Goal: Task Accomplishment & Management: Manage account settings

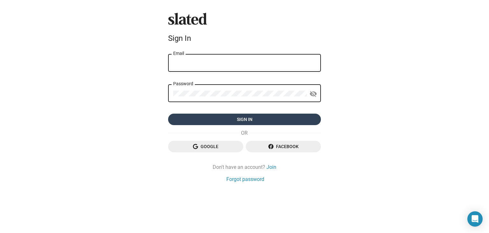
type input "[PERSON_NAME][EMAIL_ADDRESS][PERSON_NAME][DOMAIN_NAME]"
click at [259, 115] on span "Sign in" at bounding box center [244, 118] width 143 height 11
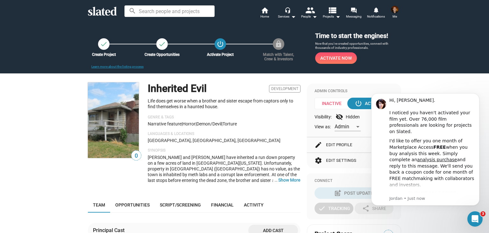
drag, startPoint x: 484, startPoint y: 85, endPoint x: 851, endPoint y: 158, distance: 374.6
click at [486, 85] on html "Hi, [PERSON_NAME]. ​ I noticed you haven't activated your film yet. Over 76,000…" at bounding box center [425, 157] width 127 height 144
click at [172, 13] on input at bounding box center [170, 10] width 90 height 11
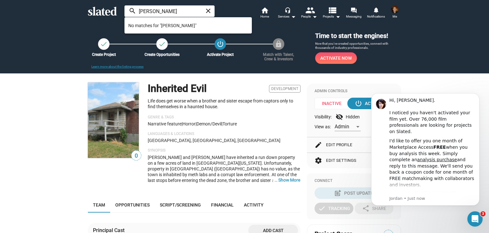
type input "[PERSON_NAME]"
click at [173, 27] on span "No matches for "[PERSON_NAME]"" at bounding box center [188, 25] width 120 height 13
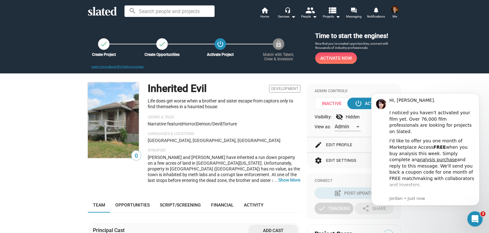
click at [173, 27] on div "check Create Project check Create Opportunities power_settings_new Activate Pro…" at bounding box center [244, 47] width 489 height 51
click at [172, 15] on input at bounding box center [170, 10] width 90 height 11
click at [392, 11] on img at bounding box center [395, 10] width 8 height 8
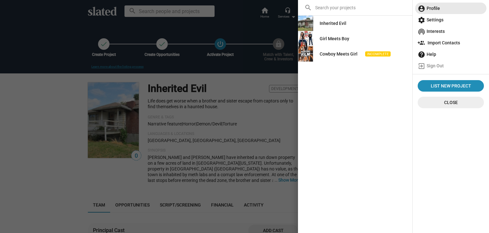
click at [434, 9] on span "account_circle Profile" at bounding box center [451, 8] width 66 height 11
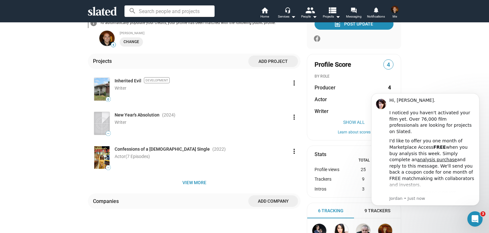
scroll to position [120, 0]
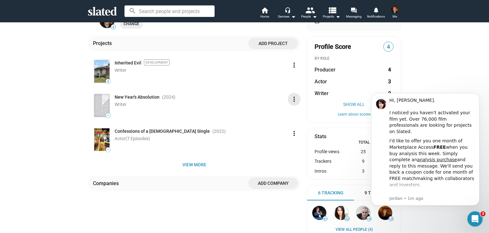
click at [292, 99] on mat-icon "more_vert" at bounding box center [295, 99] width 8 height 8
click at [274, 111] on button "Edit" at bounding box center [281, 113] width 36 height 10
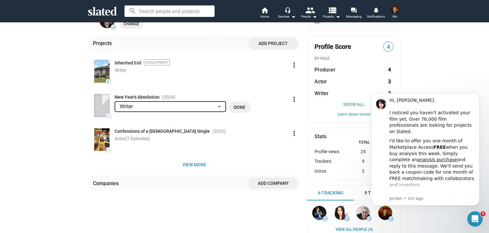
click at [102, 107] on img at bounding box center [101, 105] width 15 height 23
click at [291, 101] on mat-icon "more_vert" at bounding box center [295, 99] width 8 height 8
click at [273, 113] on button "Edit" at bounding box center [281, 113] width 36 height 10
click at [231, 106] on button "Done" at bounding box center [240, 106] width 22 height 11
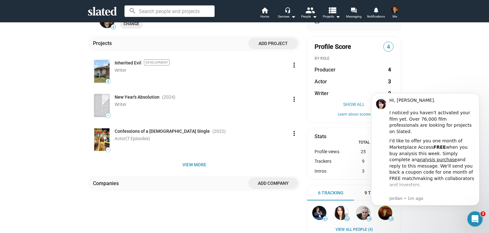
click at [106, 116] on span "—" at bounding box center [108, 116] width 4 height 4
click at [119, 106] on span "Writer" at bounding box center [121, 104] width 12 height 5
click at [125, 102] on div "Writer" at bounding box center [201, 104] width 173 height 6
drag, startPoint x: 483, startPoint y: 101, endPoint x: 486, endPoint y: 40, distance: 61.3
click at [486, 85] on html "Hi, [PERSON_NAME]. ​ I noticed you haven't activated your film yet. Over 76,000…" at bounding box center [425, 157] width 127 height 144
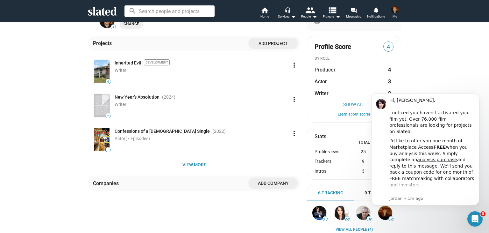
click at [462, 77] on div "4 [PERSON_NAME] Writer [GEOGRAPHIC_DATA], [GEOGRAPHIC_DATA], [DEMOGRAPHIC_DATA]…" at bounding box center [244, 110] width 489 height 417
click at [330, 72] on span "Producer" at bounding box center [325, 69] width 21 height 7
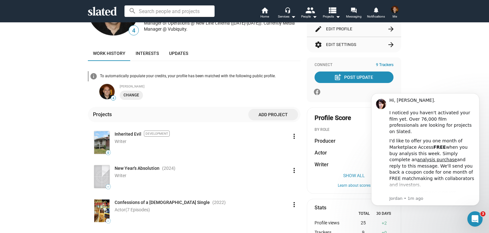
scroll to position [56, 0]
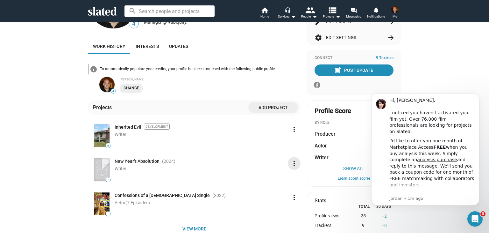
click at [291, 165] on mat-icon "more_vert" at bounding box center [295, 163] width 8 height 8
click at [156, 163] on div at bounding box center [244, 116] width 489 height 233
click at [106, 180] on span "—" at bounding box center [108, 180] width 4 height 4
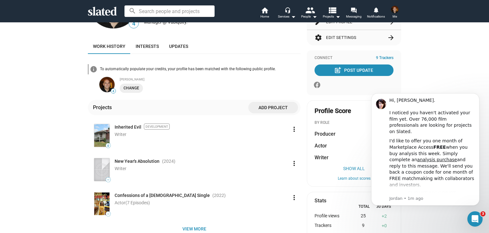
drag, startPoint x: 484, startPoint y: 116, endPoint x: 480, endPoint y: 150, distance: 33.7
click at [480, 150] on body "Hi, [PERSON_NAME]. ​ I noticed you haven't activated your film yet. Over 76,000…" at bounding box center [426, 157] width 122 height 139
click at [187, 229] on span "View more" at bounding box center [194, 228] width 203 height 11
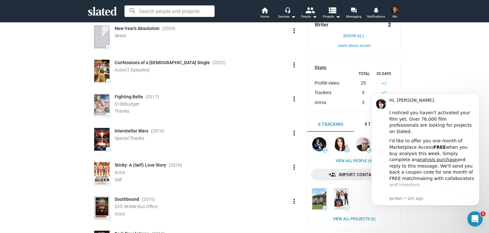
scroll to position [0, 0]
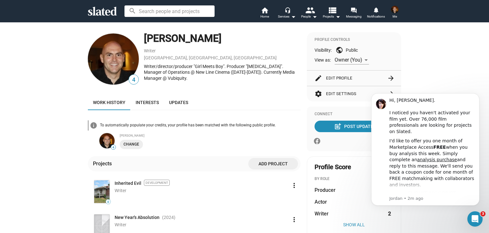
click at [334, 81] on button "edit Edit Profile arrow_forward" at bounding box center [354, 77] width 79 height 15
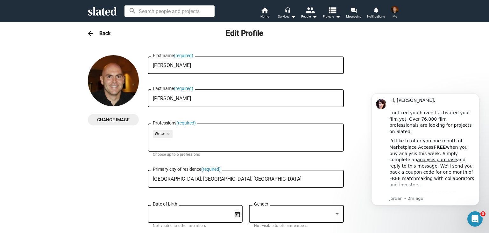
click at [96, 34] on div "arrow_back Back Edit Profile" at bounding box center [245, 33] width 326 height 13
click at [99, 34] on h3 "Back" at bounding box center [104, 33] width 11 height 7
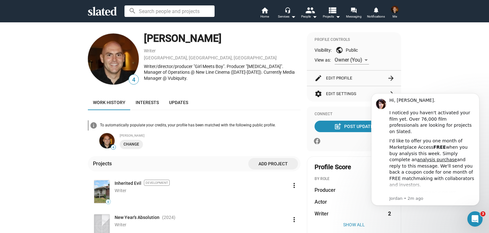
click at [316, 212] on span "Writer" at bounding box center [322, 213] width 14 height 7
click at [342, 226] on button "Show All" at bounding box center [354, 224] width 79 height 5
click at [316, 214] on span "Writer" at bounding box center [322, 213] width 14 height 7
click at [319, 224] on span "Director" at bounding box center [324, 225] width 18 height 7
click at [477, 94] on icon "Dismiss notification" at bounding box center [478, 95] width 2 height 2
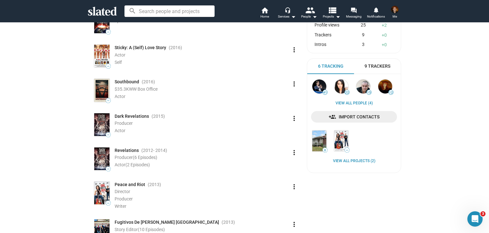
scroll to position [309, 0]
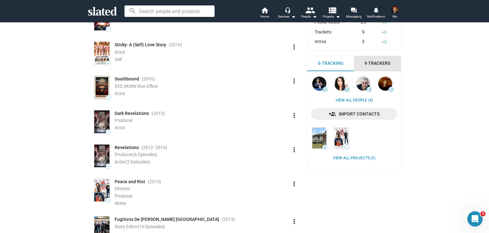
click at [379, 66] on span "9 Trackers" at bounding box center [378, 63] width 26 height 6
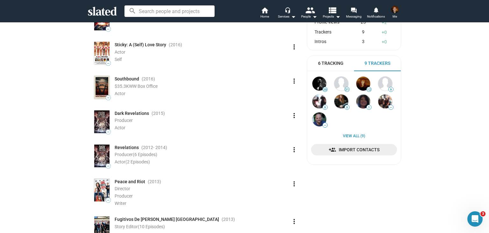
click at [333, 66] on span "6 Tracking" at bounding box center [330, 63] width 25 height 6
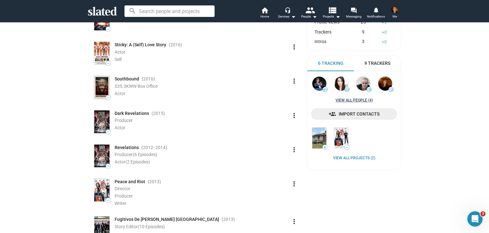
click at [351, 100] on link "View all People (4)" at bounding box center [354, 100] width 37 height 5
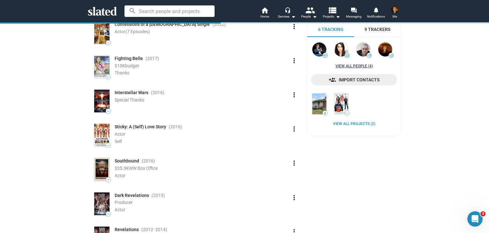
scroll to position [219, 0]
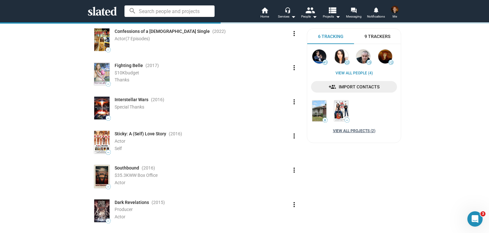
click at [360, 130] on link "View all Projects (2)" at bounding box center [354, 130] width 42 height 5
